Goal: Task Accomplishment & Management: Manage account settings

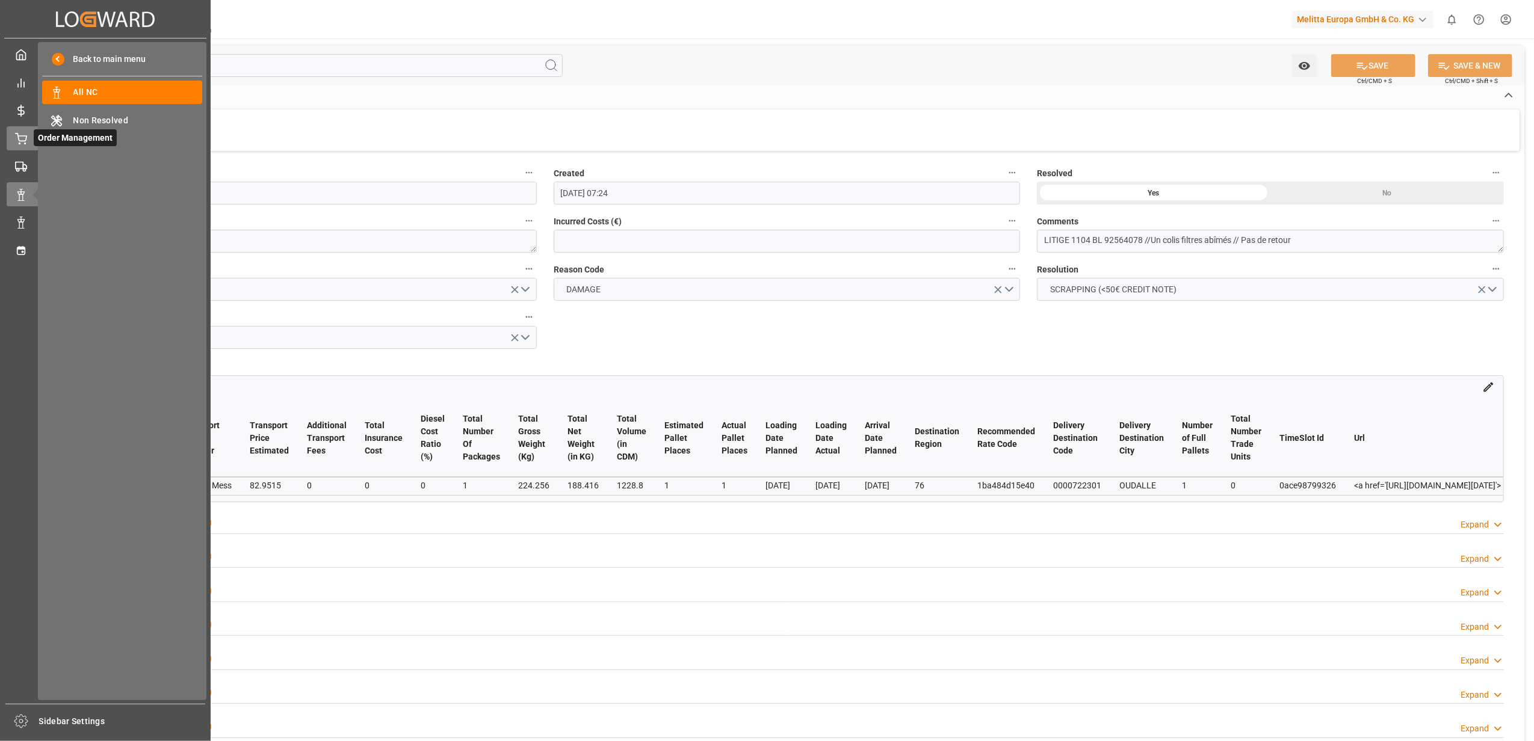
click at [25, 134] on icon at bounding box center [21, 139] width 12 height 12
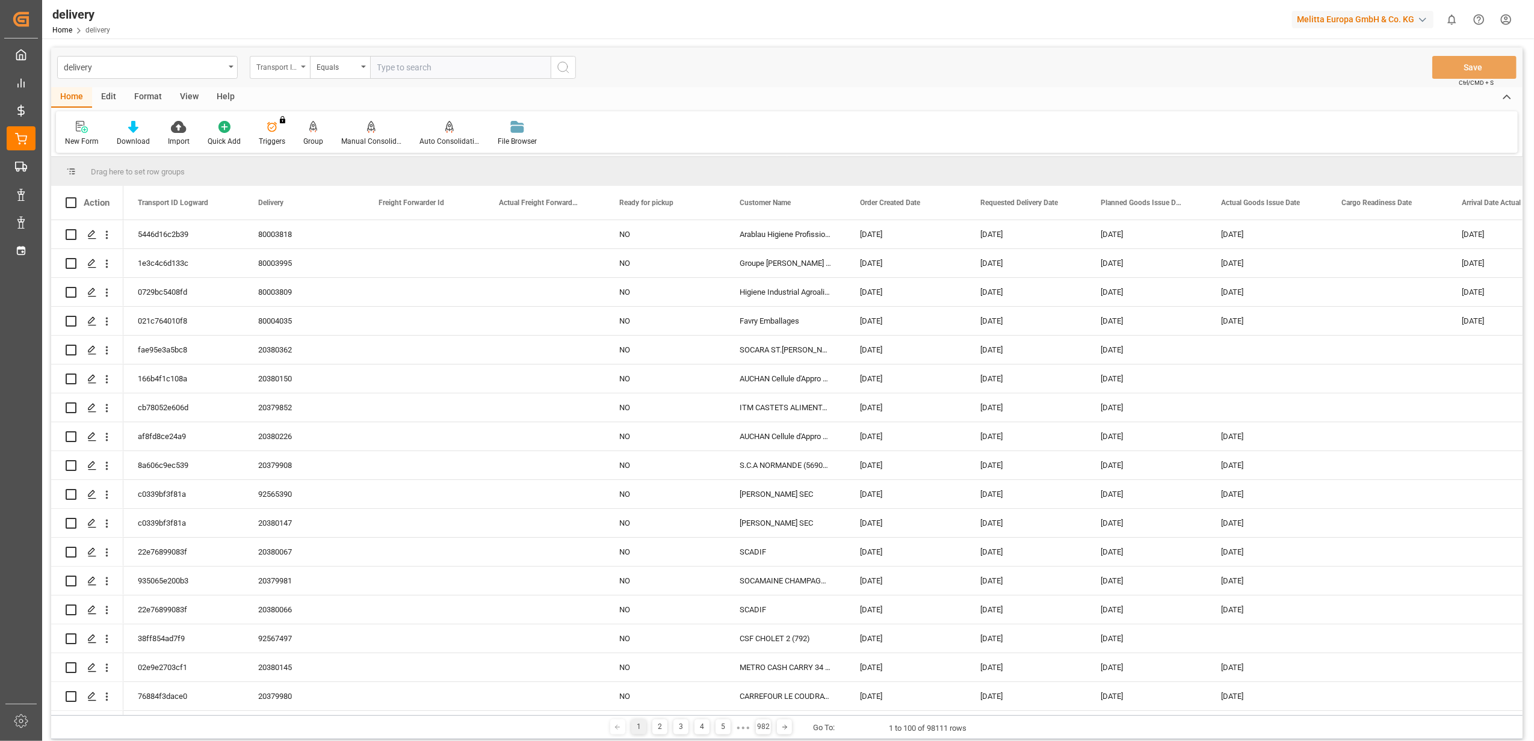
click at [301, 68] on div "Transport ID Logward" at bounding box center [280, 67] width 60 height 23
click at [282, 150] on div "Delivery" at bounding box center [339, 147] width 179 height 25
click at [463, 58] on input "text" at bounding box center [460, 67] width 181 height 23
paste input "20380036"
type input "20380036"
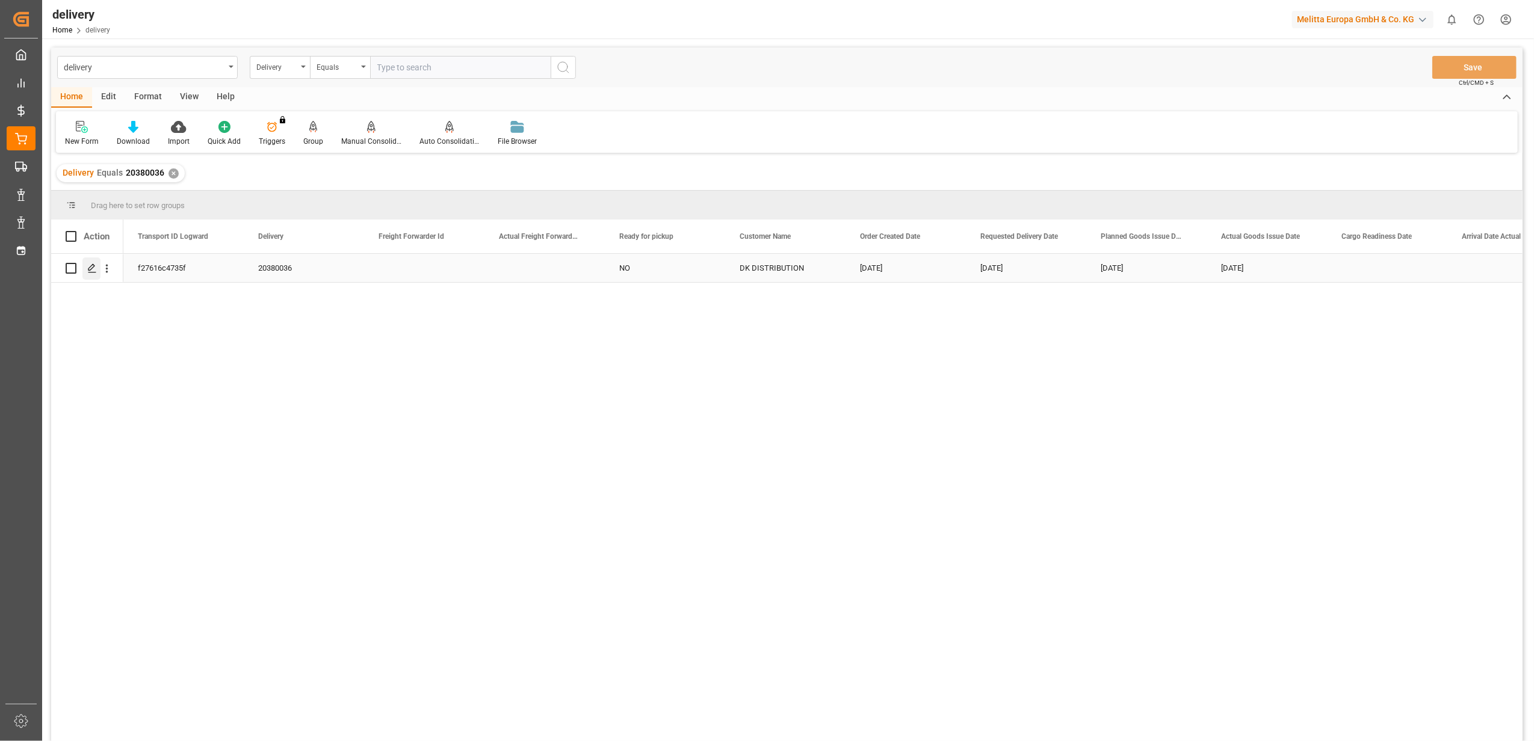
click at [92, 272] on icon "Press SPACE to select this row." at bounding box center [92, 269] width 10 height 10
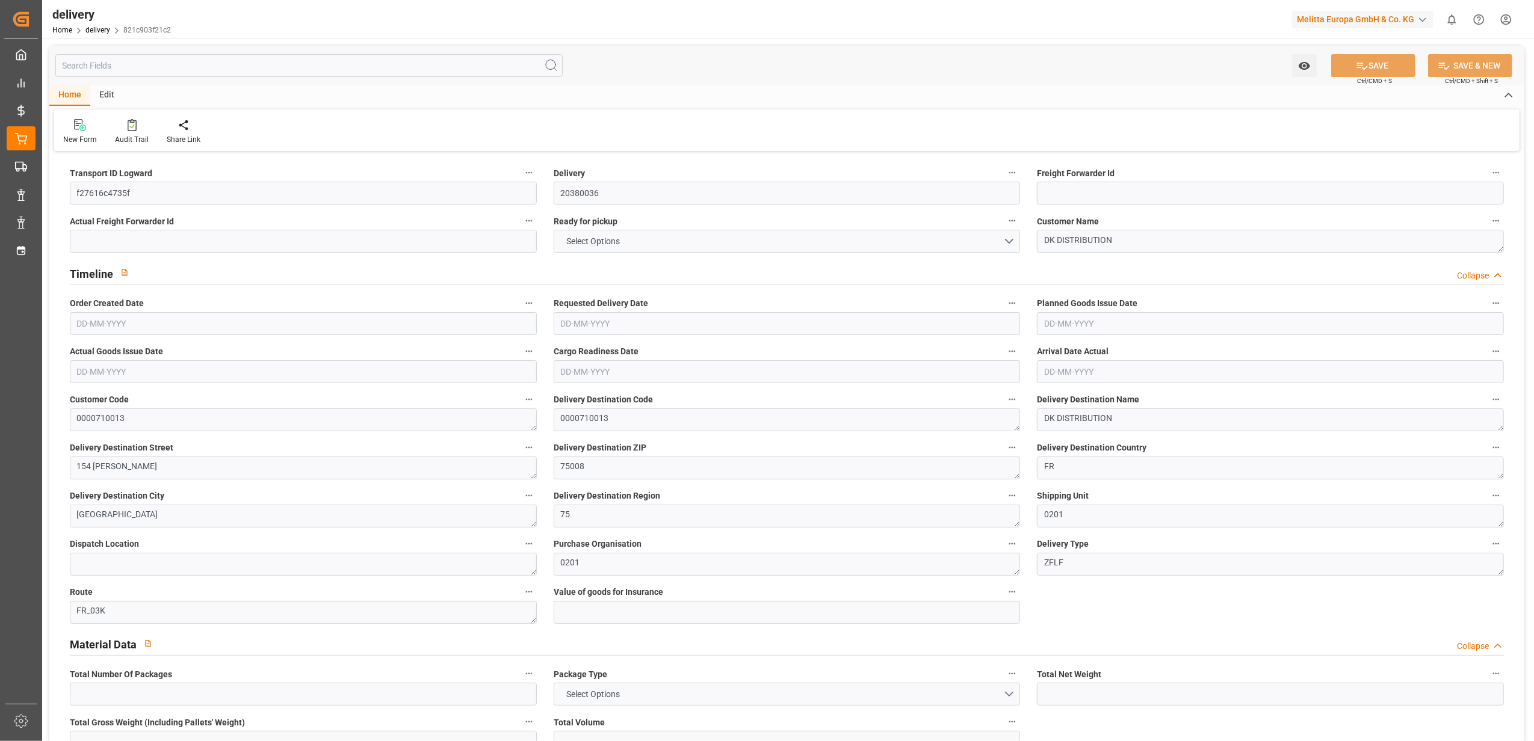
type input "1"
type input "85.557"
type input "121.841"
type input "688.563"
type input "34"
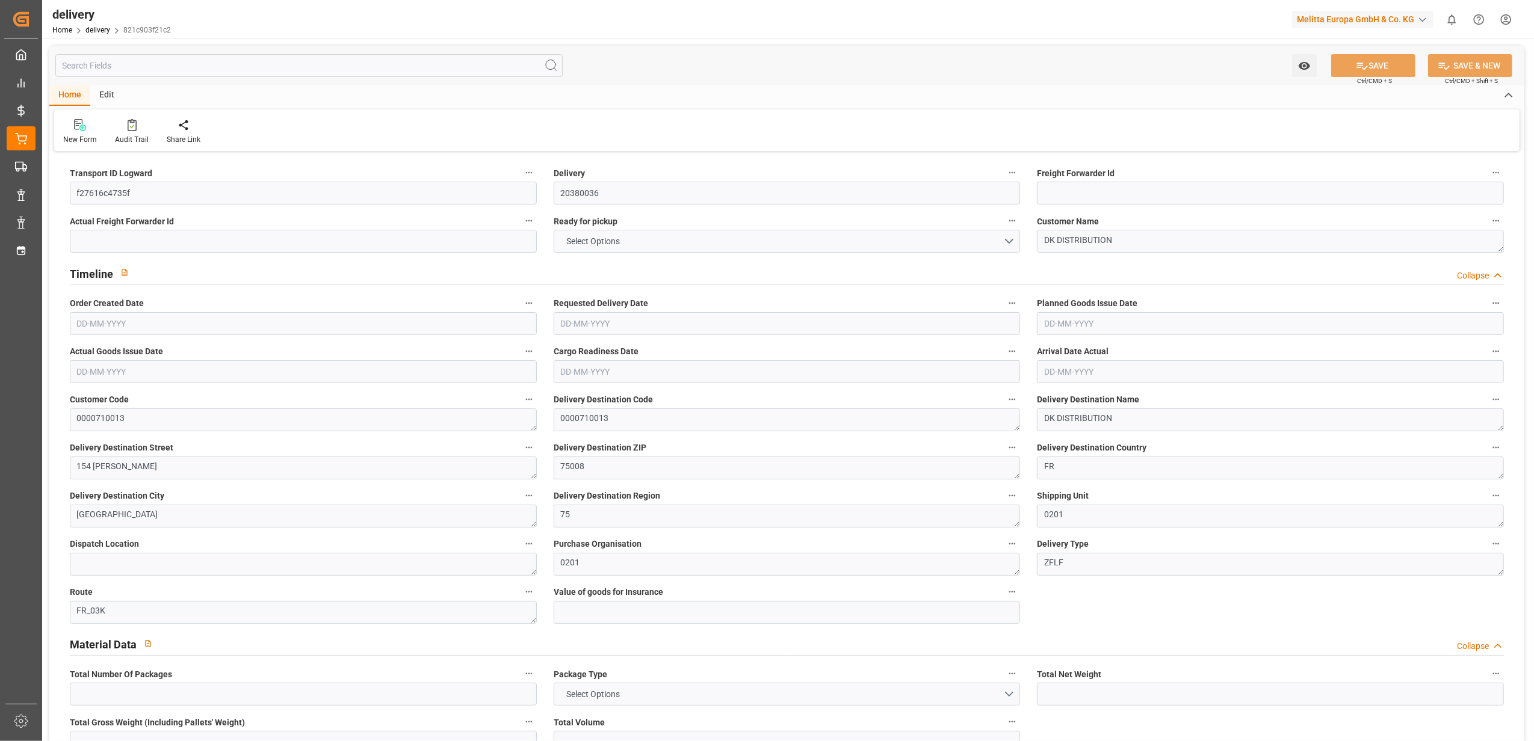
type input "1"
type input "0"
type input "1"
type input "0"
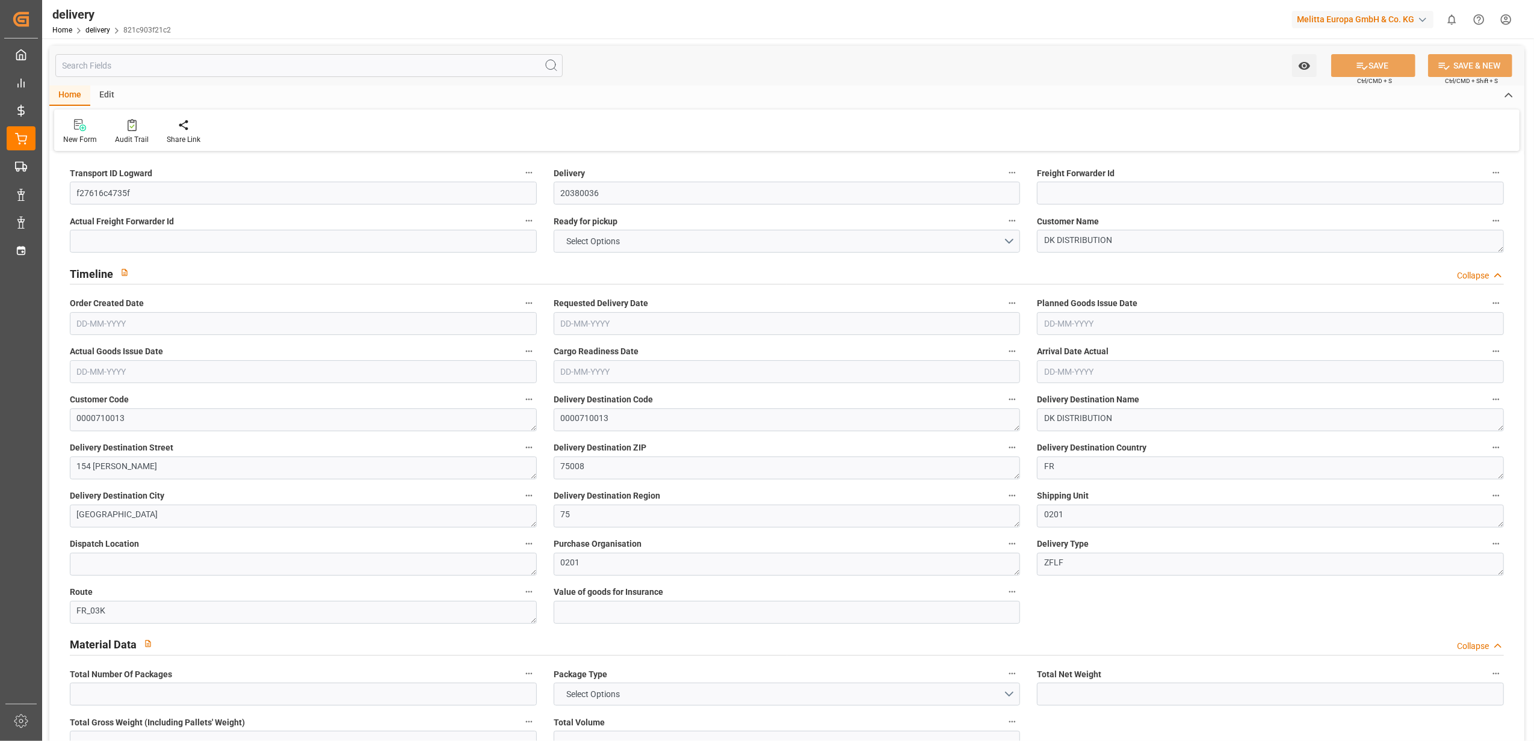
type input "0"
type input "38.453"
type input "0"
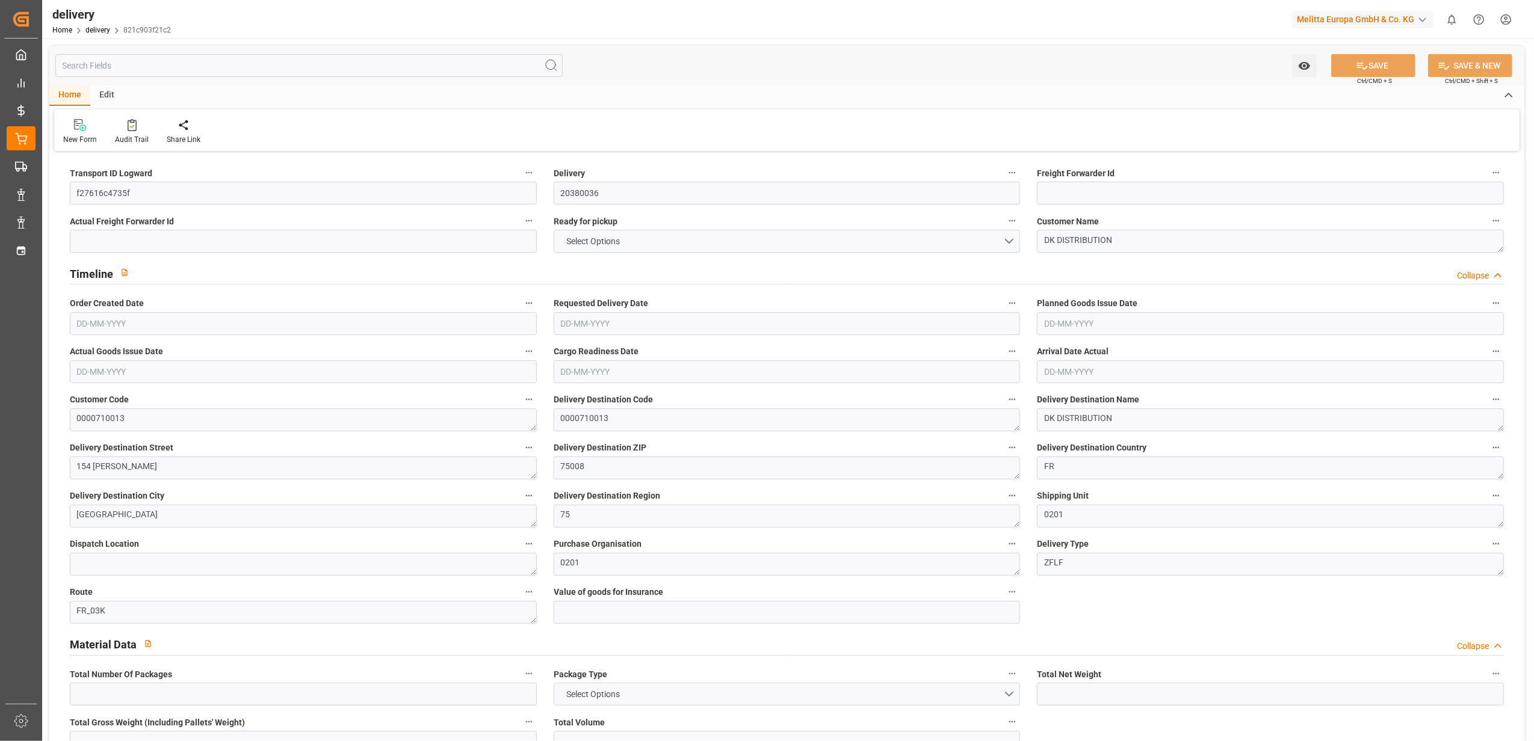
type input "12.24"
type input "1.5"
type input "1.3"
type input "0"
type input "1.5"
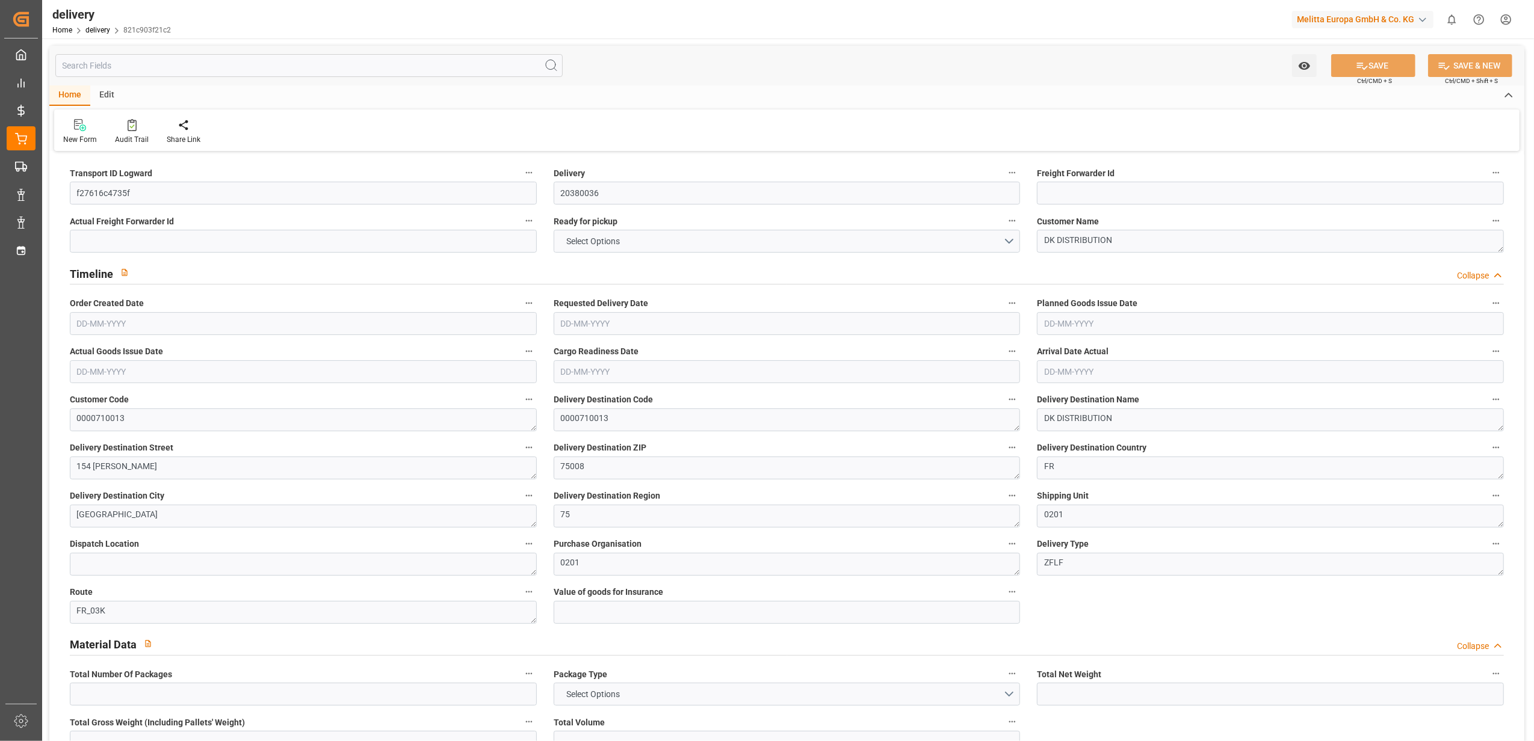
type input "98.841"
type input "101"
type input "87.1464"
type input "0.0056"
type input "0"
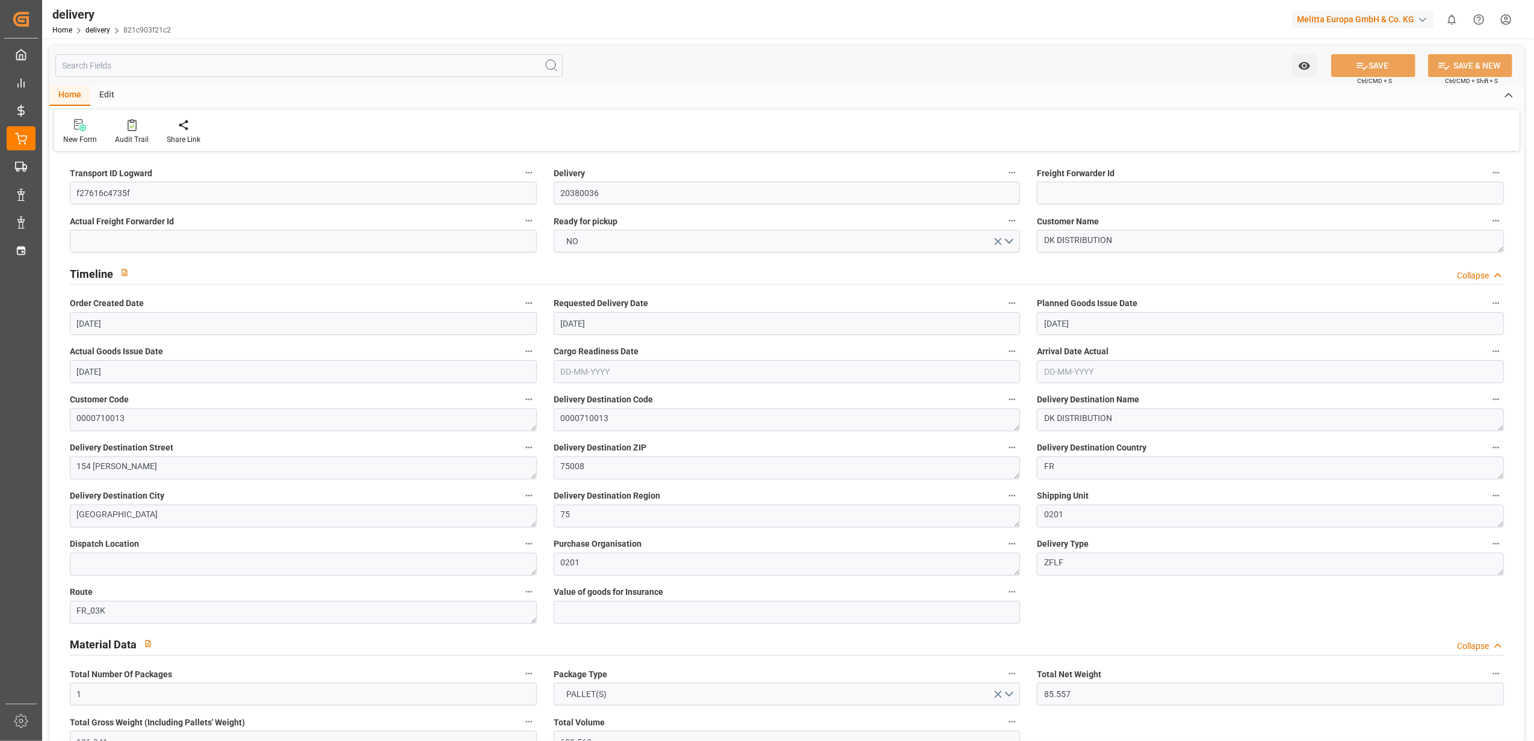
type input "[DATE]"
type input "[DATE] 11:00"
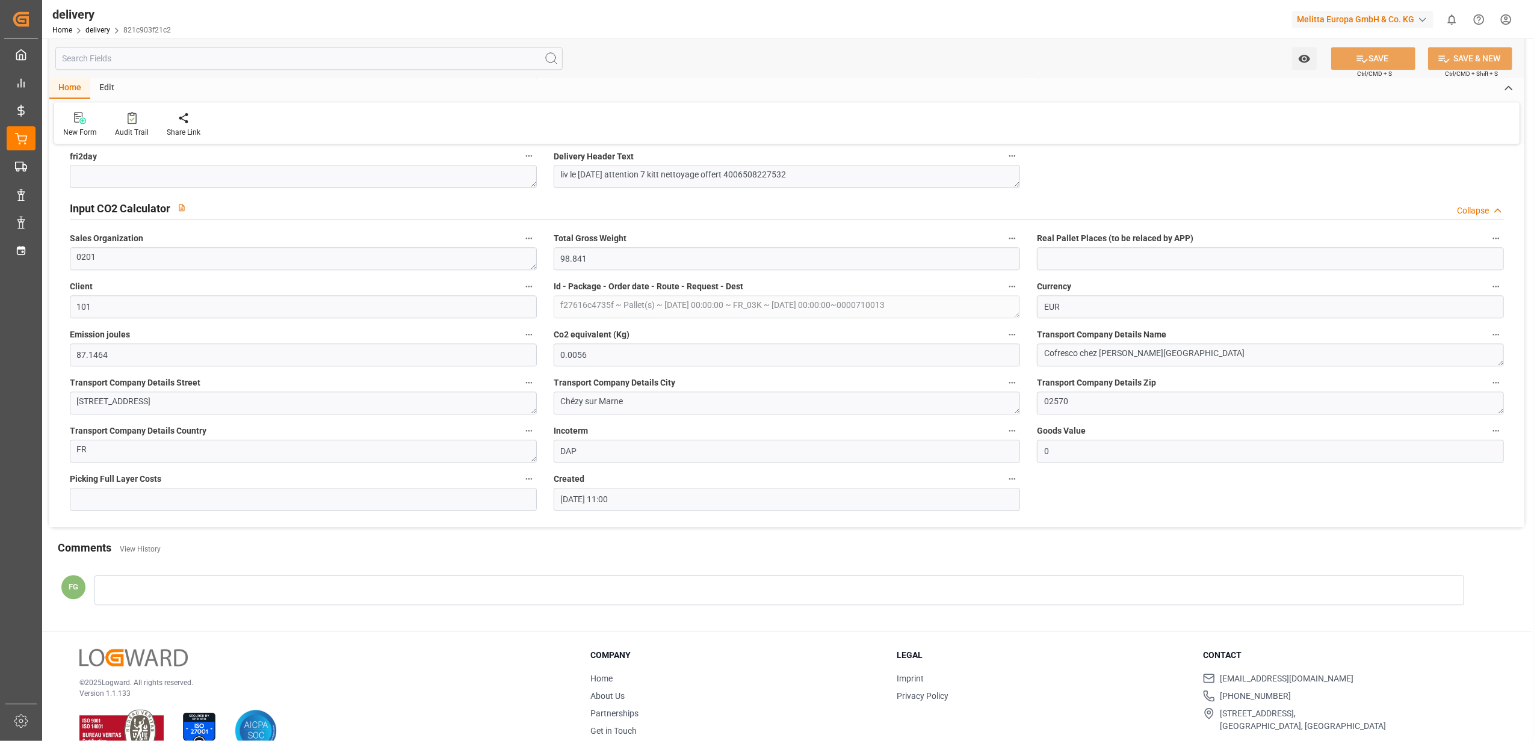
scroll to position [3038, 0]
